Goal: Find specific page/section: Find specific page/section

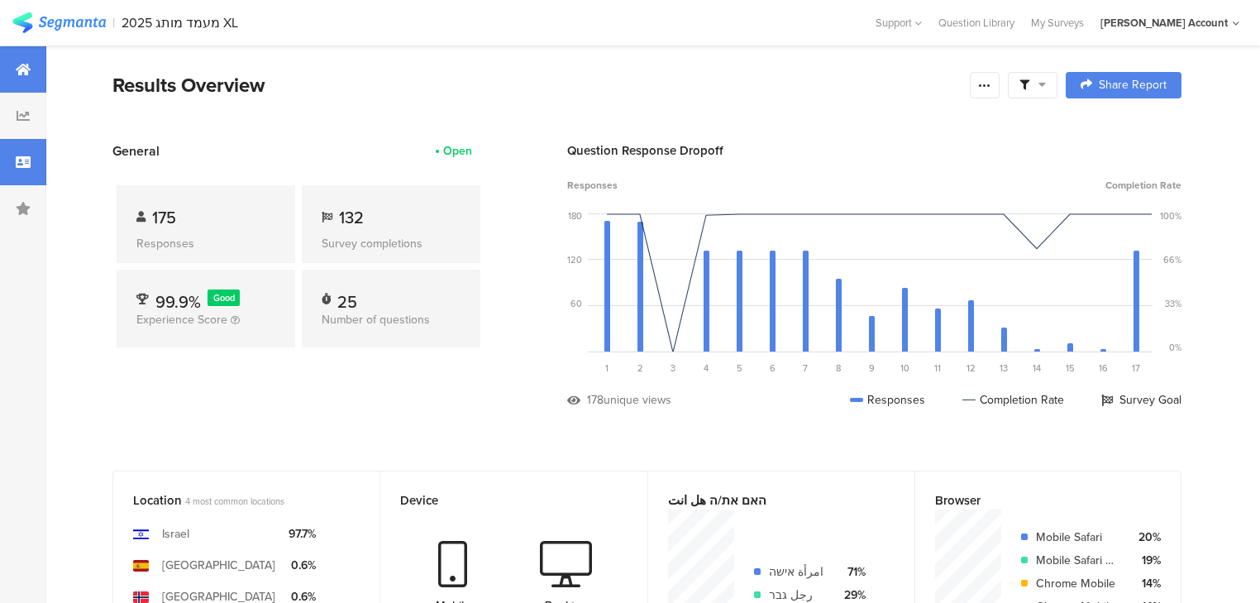
click at [22, 165] on icon at bounding box center [23, 161] width 15 height 13
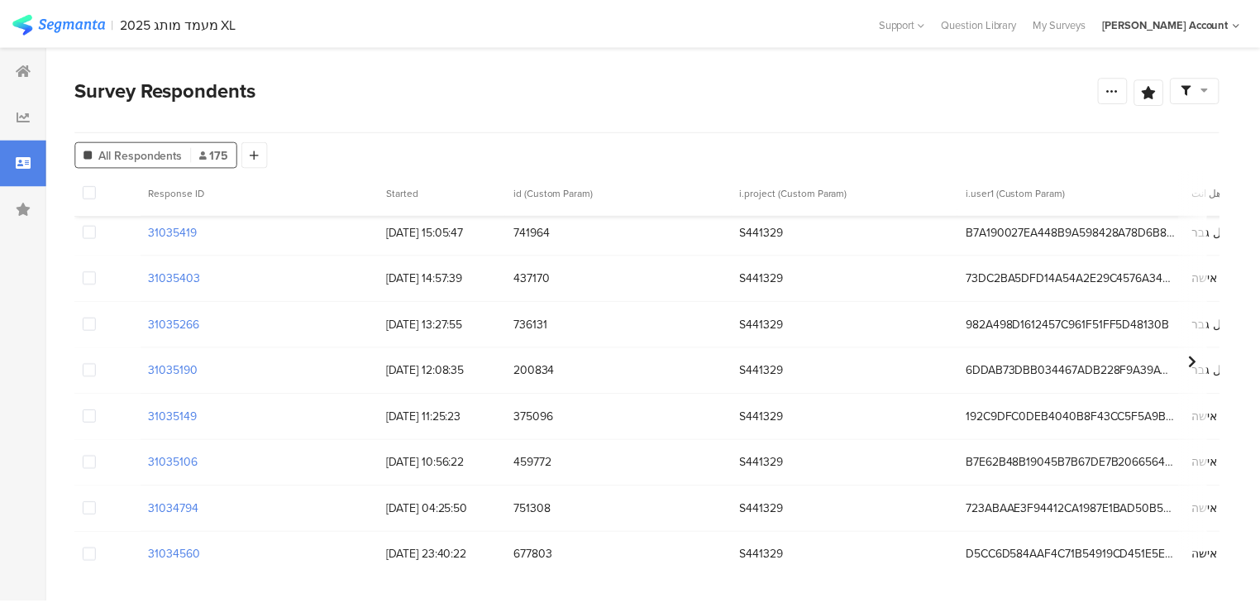
scroll to position [1720, 0]
click at [21, 54] on div at bounding box center [23, 69] width 46 height 46
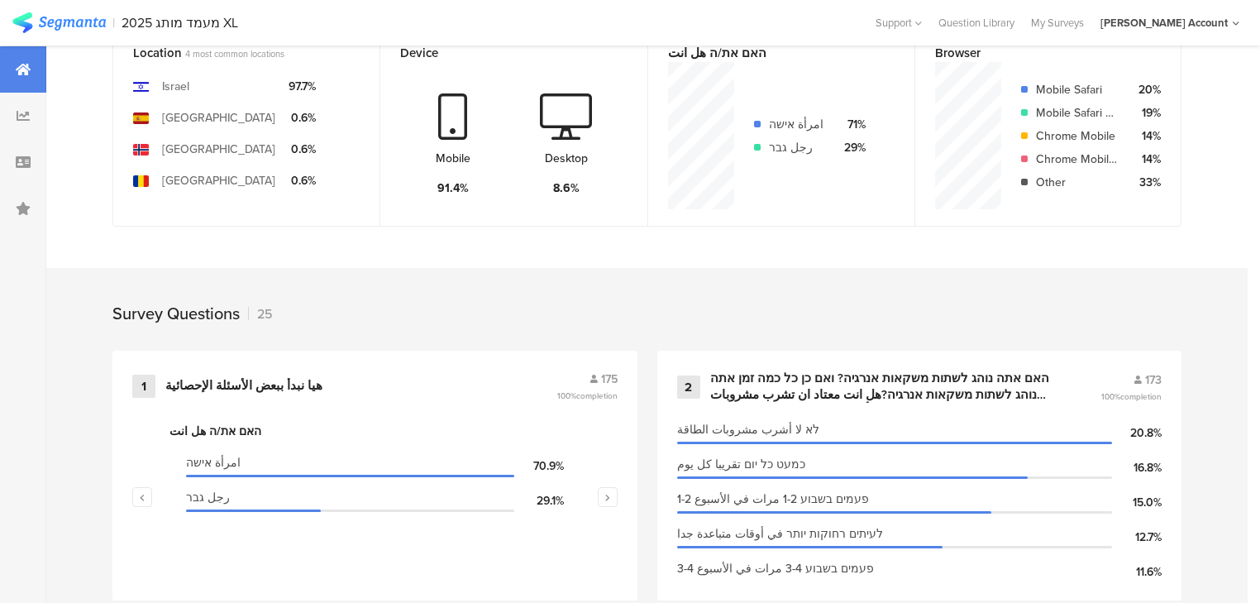
scroll to position [595, 0]
